Goal: Task Accomplishment & Management: Use online tool/utility

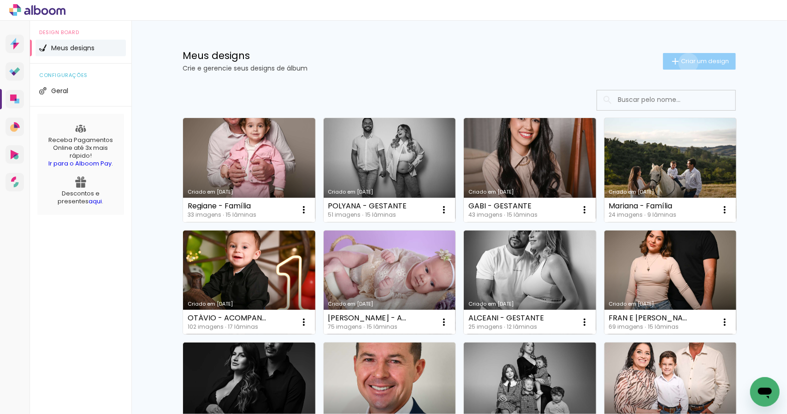
click at [683, 63] on span "Criar um design" at bounding box center [705, 61] width 48 height 6
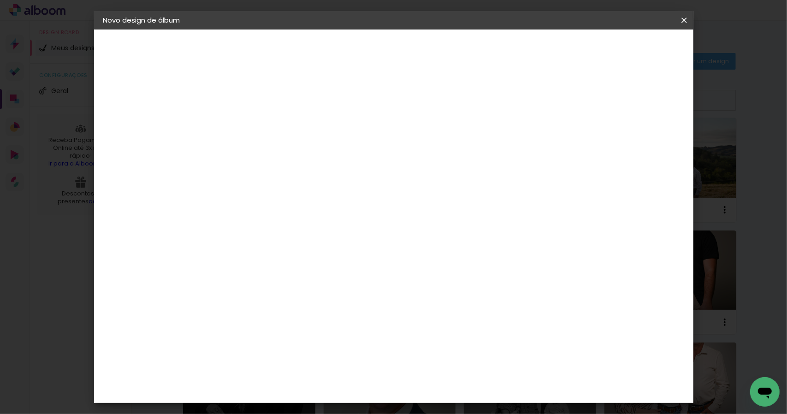
click at [254, 122] on input at bounding box center [254, 124] width 0 height 14
type input "[PERSON_NAME] - 2 anos"
type paper-input "[PERSON_NAME] - 2 anos"
click at [0, 0] on slot "Avançar" at bounding box center [0, 0] width 0 height 0
click at [0, 0] on slot "Tamanho Livre" at bounding box center [0, 0] width 0 height 0
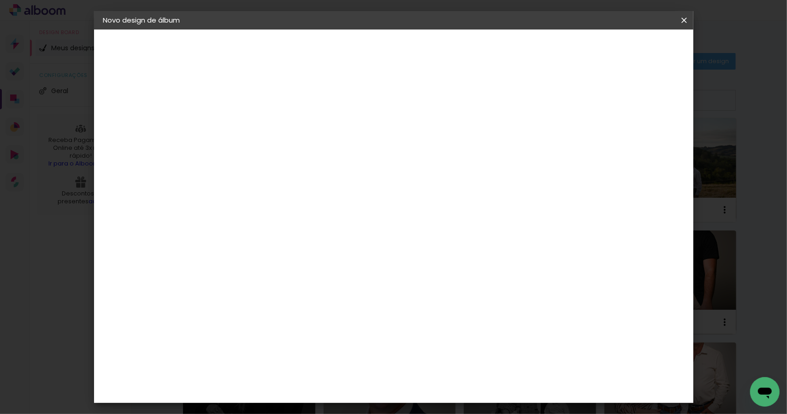
click at [0, 0] on slot "Avançar" at bounding box center [0, 0] width 0 height 0
click at [236, 261] on input "30" at bounding box center [225, 262] width 24 height 14
type input "3"
type input "25"
type paper-input "25"
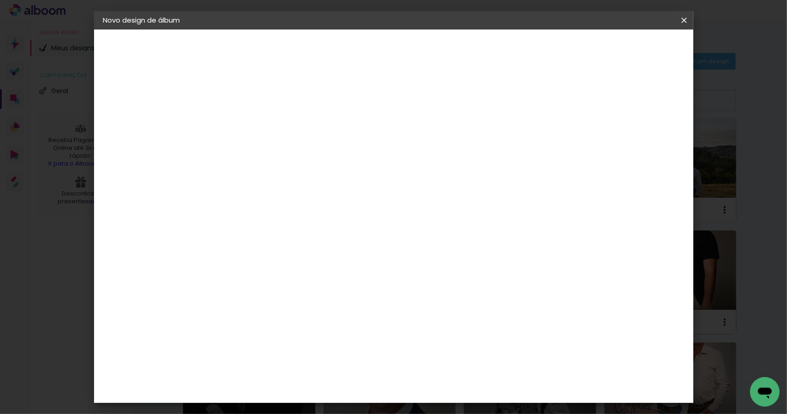
click at [455, 354] on input "60" at bounding box center [445, 354] width 24 height 14
type input "6"
type input "50"
type paper-input "50"
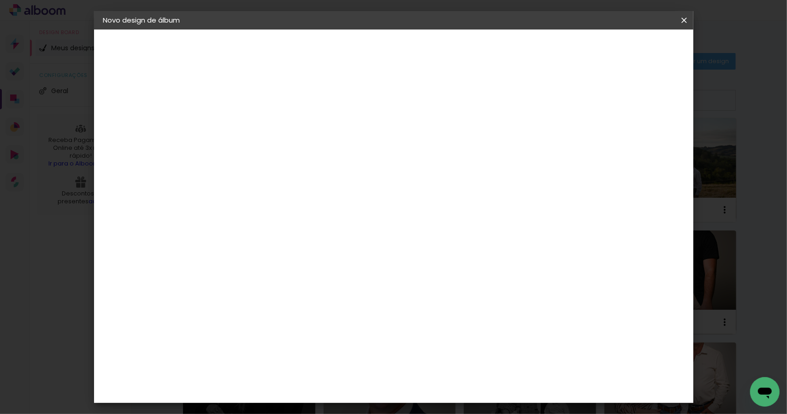
click at [626, 47] on span "Iniciar design" at bounding box center [605, 49] width 42 height 6
